Goal: Task Accomplishment & Management: Use online tool/utility

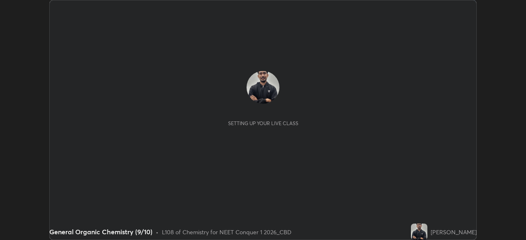
scroll to position [240, 525]
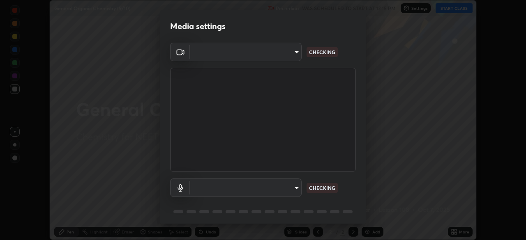
type input "ad6597066c7fc2f7d8a9df135791801f2c5e1b342417c3fbae4c684dc851fcd2"
type input "9504114d88cd1e9f0ed6bff3d9927e44ebb011f85b2675eab88aad570231dfa9"
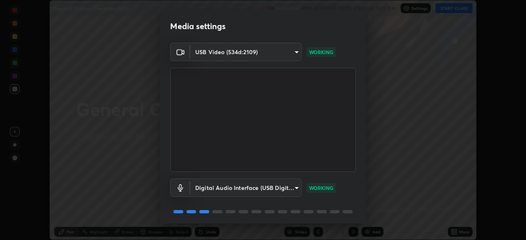
scroll to position [29, 0]
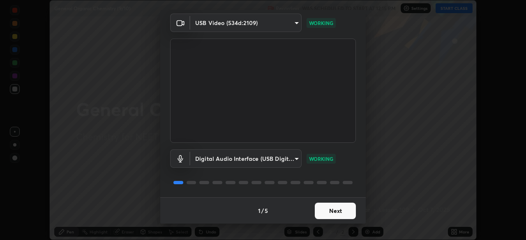
click at [331, 212] on button "Next" at bounding box center [335, 211] width 41 height 16
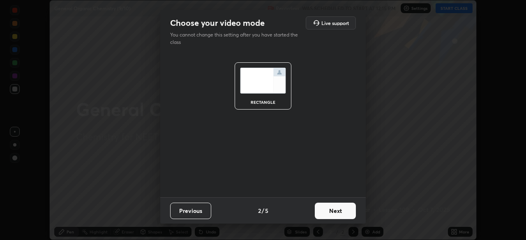
scroll to position [0, 0]
click at [331, 208] on button "Next" at bounding box center [335, 211] width 41 height 16
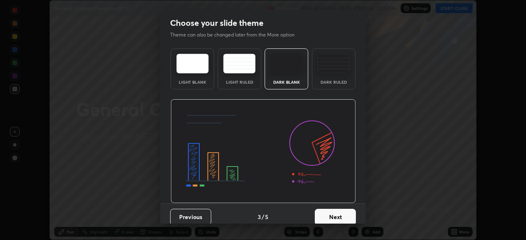
click at [332, 211] on button "Next" at bounding box center [335, 217] width 41 height 16
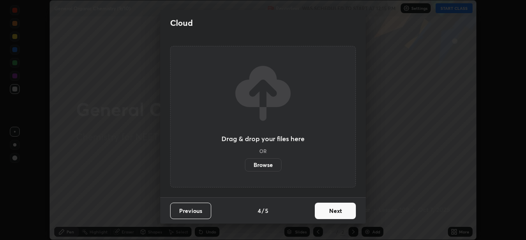
click at [333, 212] on button "Next" at bounding box center [335, 211] width 41 height 16
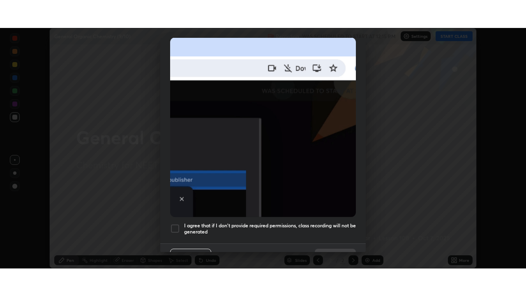
scroll to position [197, 0]
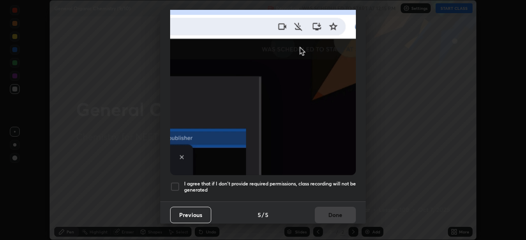
click at [304, 181] on h5 "I agree that if I don't provide required permissions, class recording will not …" at bounding box center [270, 187] width 172 height 13
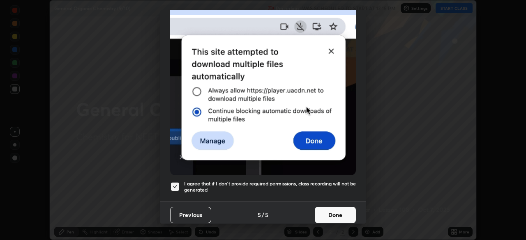
click at [338, 215] on button "Done" at bounding box center [335, 215] width 41 height 16
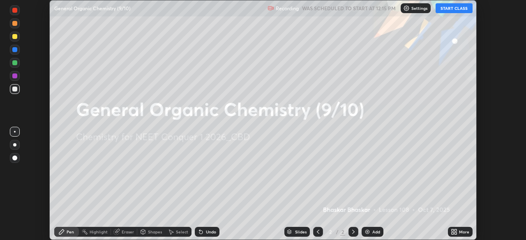
click at [373, 231] on div "Add" at bounding box center [376, 232] width 8 height 4
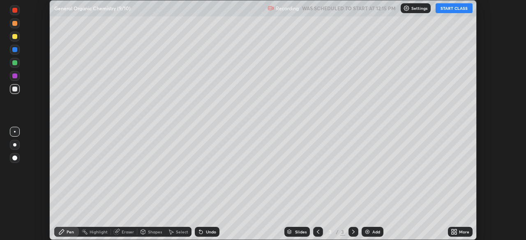
click at [460, 233] on div "More" at bounding box center [464, 232] width 10 height 4
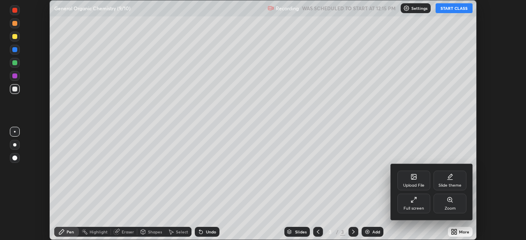
click at [418, 207] on div "Full screen" at bounding box center [413, 209] width 21 height 4
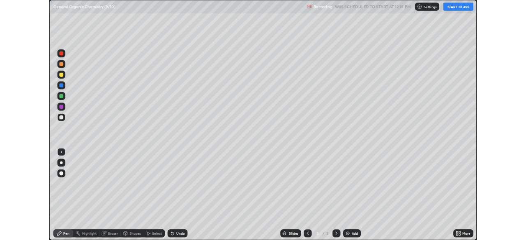
scroll to position [296, 526]
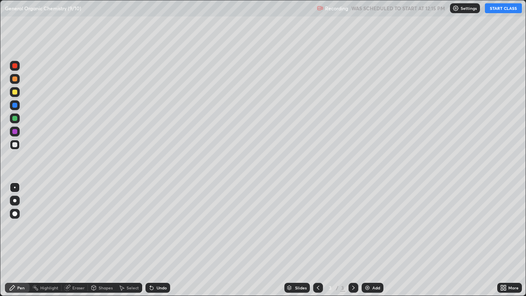
click at [503, 7] on button "START CLASS" at bounding box center [503, 8] width 37 height 10
click at [14, 201] on div at bounding box center [14, 200] width 3 height 3
click at [19, 94] on div at bounding box center [15, 92] width 10 height 10
click at [373, 240] on div "Add" at bounding box center [376, 288] width 8 height 4
click at [18, 145] on div at bounding box center [15, 145] width 10 height 10
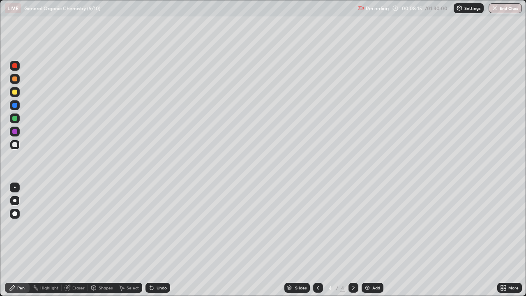
click at [17, 93] on div at bounding box center [14, 92] width 5 height 5
click at [15, 145] on div at bounding box center [14, 144] width 5 height 5
click at [379, 240] on div "Add" at bounding box center [376, 288] width 8 height 4
click at [17, 93] on div at bounding box center [15, 92] width 10 height 10
click at [15, 120] on div at bounding box center [14, 118] width 5 height 5
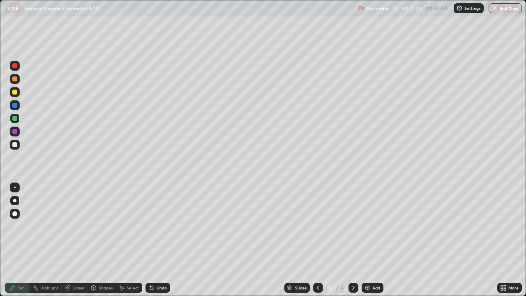
click at [364, 240] on div "Add" at bounding box center [373, 288] width 22 height 10
click at [318, 240] on icon at bounding box center [318, 287] width 7 height 7
click at [376, 240] on div "Add" at bounding box center [376, 288] width 8 height 4
click at [16, 145] on div at bounding box center [14, 144] width 5 height 5
click at [164, 240] on div "Undo" at bounding box center [162, 288] width 10 height 4
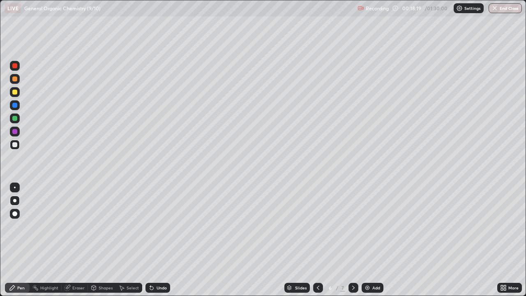
click at [163, 240] on div "Undo" at bounding box center [162, 288] width 10 height 4
click at [162, 240] on div "Undo" at bounding box center [162, 288] width 10 height 4
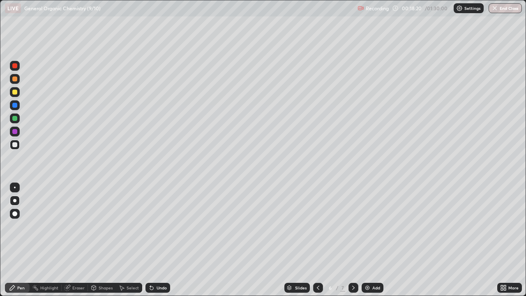
click at [162, 240] on div "Undo" at bounding box center [162, 288] width 10 height 4
click at [160, 240] on div "Undo" at bounding box center [162, 288] width 10 height 4
click at [163, 240] on div "Undo" at bounding box center [162, 288] width 10 height 4
click at [15, 92] on div at bounding box center [14, 92] width 5 height 5
click at [161, 240] on div "Undo" at bounding box center [162, 288] width 10 height 4
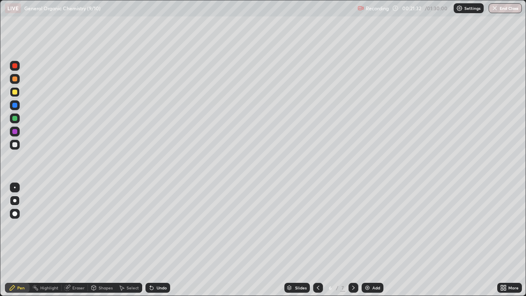
click at [375, 240] on div "Add" at bounding box center [376, 288] width 8 height 4
click at [17, 145] on div at bounding box center [14, 144] width 5 height 5
click at [165, 240] on div "Undo" at bounding box center [162, 288] width 10 height 4
click at [16, 94] on div at bounding box center [14, 92] width 5 height 5
click at [14, 117] on div at bounding box center [14, 118] width 5 height 5
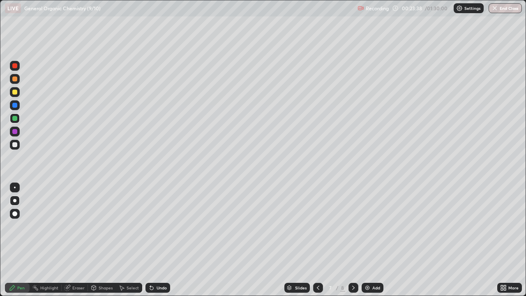
click at [157, 240] on div "Undo" at bounding box center [162, 288] width 10 height 4
click at [159, 240] on div "Undo" at bounding box center [157, 288] width 25 height 10
click at [161, 240] on div "Undo" at bounding box center [157, 288] width 25 height 10
click at [162, 240] on div "Undo" at bounding box center [157, 288] width 25 height 10
click at [160, 240] on div "Undo" at bounding box center [157, 288] width 25 height 10
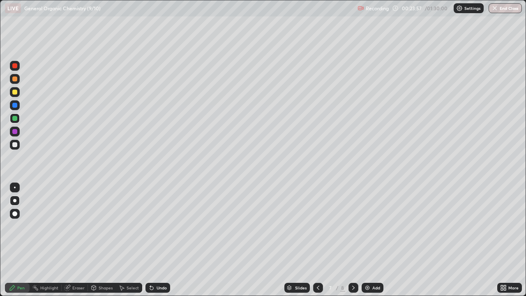
click at [158, 240] on div "Undo" at bounding box center [162, 288] width 10 height 4
click at [353, 240] on icon at bounding box center [353, 288] width 2 height 4
click at [16, 147] on div at bounding box center [14, 144] width 5 height 5
click at [15, 92] on div at bounding box center [14, 92] width 5 height 5
click at [374, 240] on div "Add" at bounding box center [376, 288] width 8 height 4
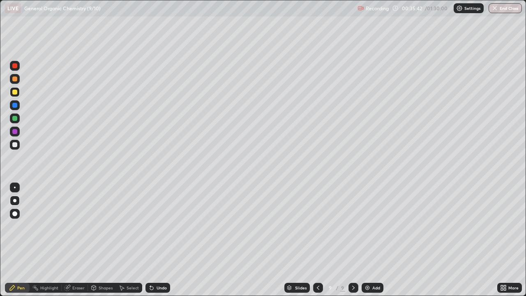
click at [16, 148] on div at bounding box center [15, 145] width 10 height 10
click at [159, 240] on div "Undo" at bounding box center [162, 288] width 10 height 4
click at [374, 240] on div "Add" at bounding box center [376, 288] width 8 height 4
click at [166, 240] on div "Undo" at bounding box center [162, 288] width 10 height 4
click at [162, 240] on div "Undo" at bounding box center [162, 288] width 10 height 4
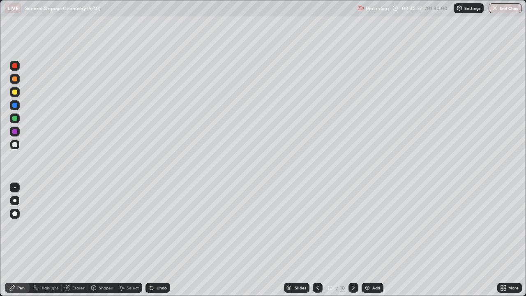
click at [18, 91] on div at bounding box center [15, 92] width 10 height 10
click at [159, 240] on div "Undo" at bounding box center [162, 288] width 10 height 4
click at [160, 240] on div "Undo" at bounding box center [162, 288] width 10 height 4
click at [159, 240] on div "Undo" at bounding box center [162, 288] width 10 height 4
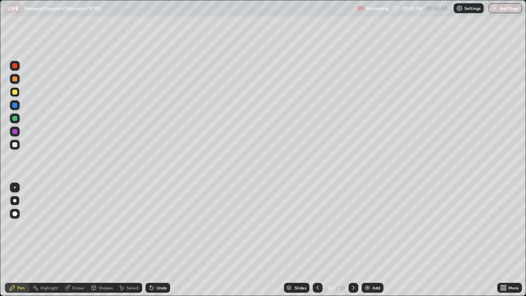
click at [159, 240] on div "Undo" at bounding box center [162, 288] width 10 height 4
click at [316, 240] on icon at bounding box center [317, 287] width 7 height 7
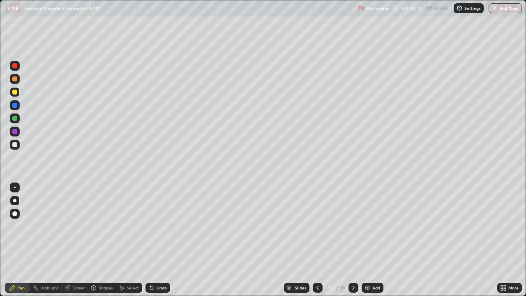
click at [353, 240] on icon at bounding box center [353, 287] width 7 height 7
click at [318, 240] on icon at bounding box center [317, 287] width 7 height 7
click at [351, 240] on div at bounding box center [353, 288] width 10 height 10
click at [373, 240] on div "Add" at bounding box center [373, 288] width 22 height 10
click at [15, 145] on div at bounding box center [14, 144] width 5 height 5
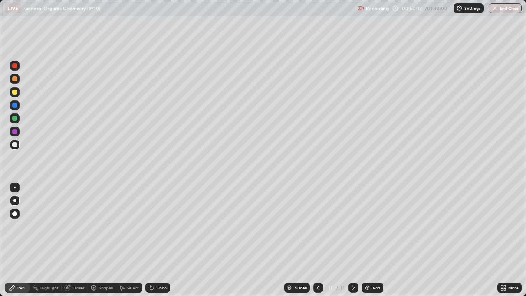
click at [18, 91] on div at bounding box center [15, 92] width 10 height 10
click at [15, 141] on div at bounding box center [15, 145] width 10 height 10
click at [379, 240] on div "Add" at bounding box center [376, 288] width 8 height 4
click at [16, 92] on div at bounding box center [14, 92] width 5 height 5
click at [16, 147] on div at bounding box center [14, 144] width 5 height 5
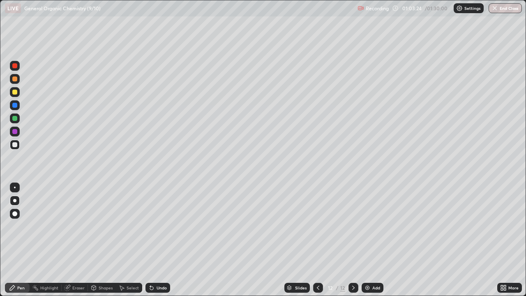
click at [18, 79] on div at bounding box center [15, 79] width 10 height 10
click at [15, 92] on div at bounding box center [14, 92] width 5 height 5
click at [160, 240] on div "Undo" at bounding box center [162, 288] width 10 height 4
click at [14, 144] on div at bounding box center [14, 144] width 5 height 5
click at [78, 240] on div "Eraser" at bounding box center [78, 288] width 12 height 4
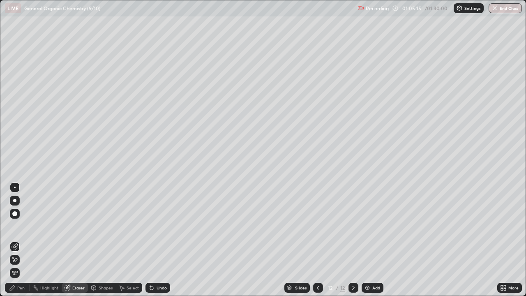
click at [19, 240] on div "Pen" at bounding box center [20, 288] width 7 height 4
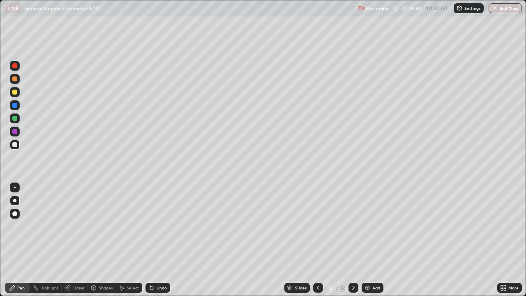
click at [379, 240] on div "Add" at bounding box center [373, 288] width 22 height 10
click at [19, 92] on div at bounding box center [15, 92] width 10 height 10
click at [161, 240] on div "Undo" at bounding box center [162, 288] width 10 height 4
click at [16, 143] on div at bounding box center [14, 144] width 5 height 5
click at [76, 240] on div "Eraser" at bounding box center [78, 288] width 12 height 4
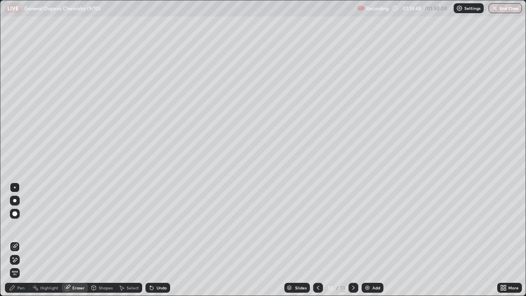
click at [18, 240] on div "Pen" at bounding box center [20, 288] width 7 height 4
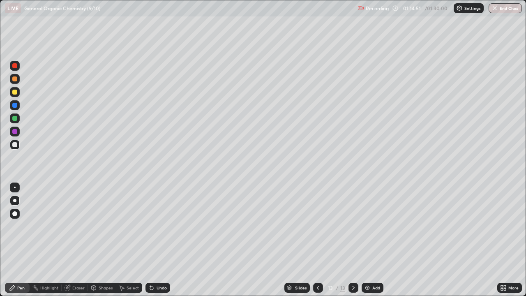
click at [72, 240] on div "Eraser" at bounding box center [78, 288] width 12 height 4
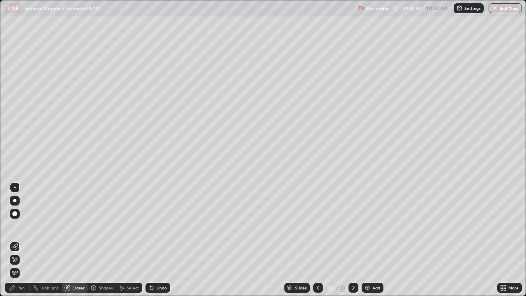
click at [18, 240] on div "Pen" at bounding box center [20, 288] width 7 height 4
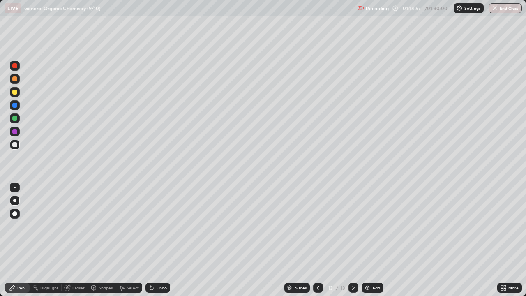
click at [71, 240] on div "Eraser" at bounding box center [75, 288] width 26 height 10
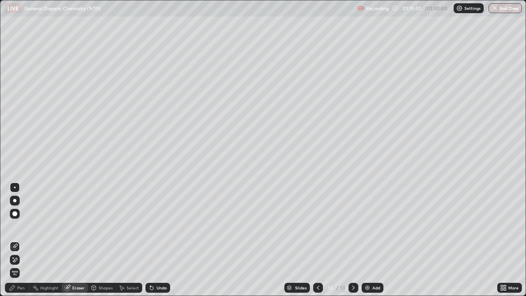
click at [16, 240] on div "Pen" at bounding box center [17, 288] width 25 height 10
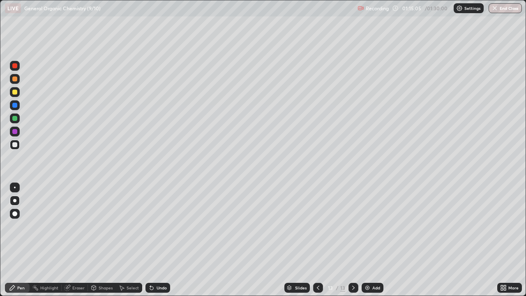
click at [78, 240] on div "Eraser" at bounding box center [78, 288] width 12 height 4
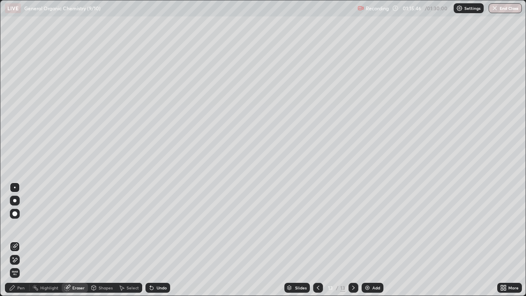
click at [16, 240] on div "Pen" at bounding box center [17, 288] width 25 height 10
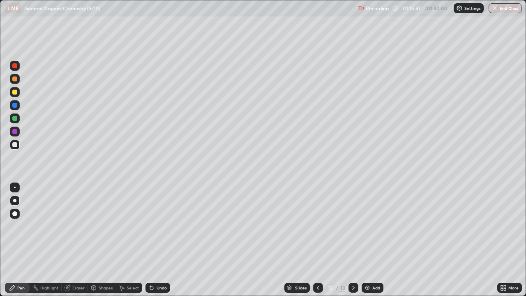
click at [15, 92] on div at bounding box center [14, 92] width 5 height 5
click at [159, 240] on div "Undo" at bounding box center [162, 288] width 10 height 4
click at [159, 240] on div "Undo" at bounding box center [157, 288] width 25 height 10
click at [161, 240] on div "Undo" at bounding box center [157, 288] width 25 height 10
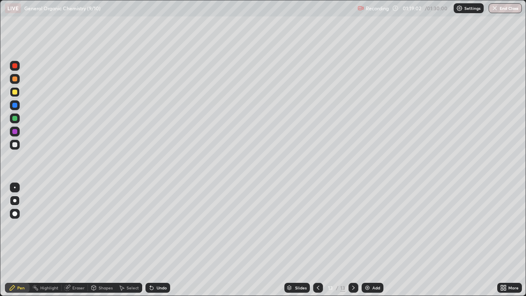
click at [378, 240] on div "Add" at bounding box center [373, 288] width 22 height 10
click at [17, 144] on div at bounding box center [14, 144] width 5 height 5
click at [18, 92] on div at bounding box center [15, 92] width 10 height 10
click at [504, 9] on button "End Class" at bounding box center [505, 8] width 32 height 10
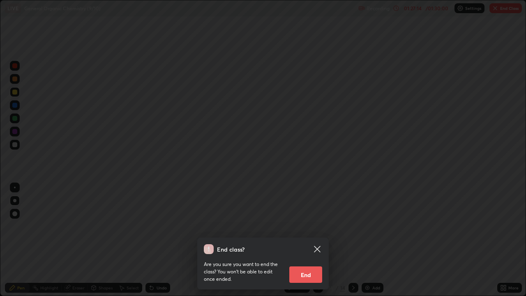
click at [308, 240] on button "End" at bounding box center [305, 274] width 33 height 16
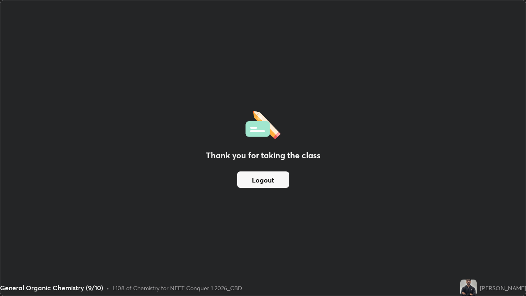
click at [260, 178] on button "Logout" at bounding box center [263, 179] width 52 height 16
click at [179, 203] on div "Thank you for taking the class Logout" at bounding box center [262, 147] width 525 height 295
click at [264, 180] on button "Logout" at bounding box center [263, 179] width 52 height 16
click at [266, 182] on button "Logout" at bounding box center [263, 179] width 52 height 16
click at [407, 212] on div "Thank you for taking the class Logout" at bounding box center [262, 147] width 525 height 295
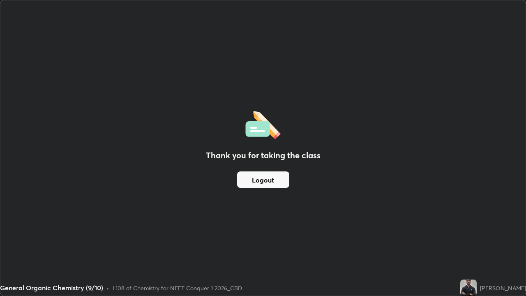
click at [403, 192] on div "Thank you for taking the class Logout" at bounding box center [262, 147] width 525 height 295
click at [241, 176] on button "Logout" at bounding box center [263, 179] width 52 height 16
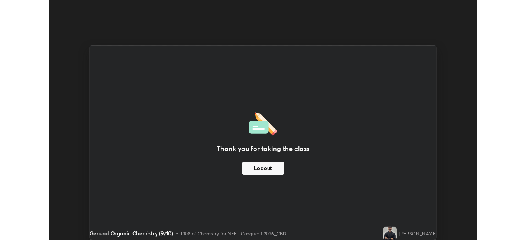
scroll to position [40845, 40559]
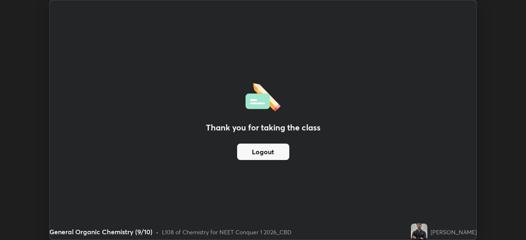
click at [281, 154] on button "Logout" at bounding box center [263, 152] width 52 height 16
